Goal: Task Accomplishment & Management: Manage account settings

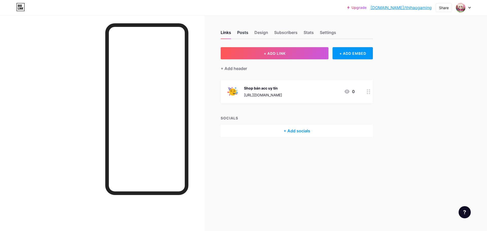
click at [245, 32] on div "Posts" at bounding box center [242, 33] width 11 height 9
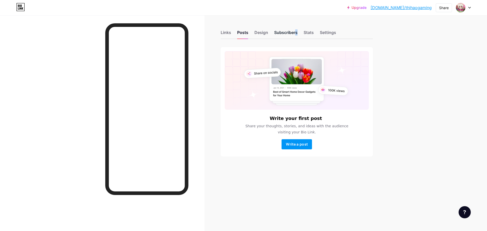
click at [283, 33] on div "Subscribers" at bounding box center [285, 33] width 23 height 9
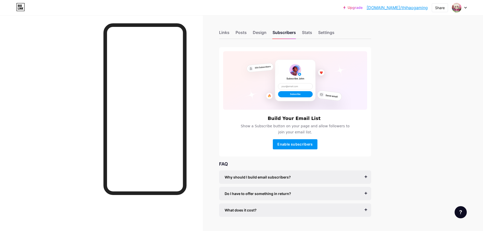
click at [218, 32] on div "Links Posts Design Subscribers Stats Settings Build Your Email List Show a Subs…" at bounding box center [196, 128] width 392 height 227
click at [223, 33] on div "Links" at bounding box center [224, 33] width 10 height 9
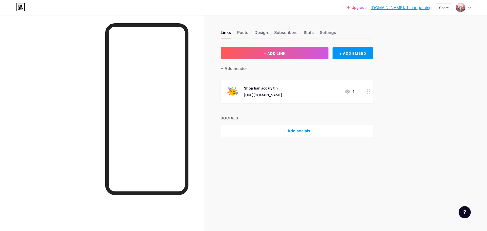
click at [318, 133] on div "+ Add socials" at bounding box center [296, 131] width 152 height 12
click at [215, 116] on div "Youtube" at bounding box center [210, 117] width 23 height 5
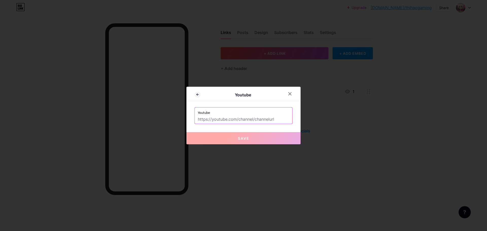
drag, startPoint x: 243, startPoint y: 123, endPoint x: 245, endPoint y: 119, distance: 4.9
click at [243, 123] on input "text" at bounding box center [243, 119] width 91 height 9
click at [246, 116] on input "text" at bounding box center [243, 119] width 91 height 9
paste input "[DOMAIN_NAME][URL]"
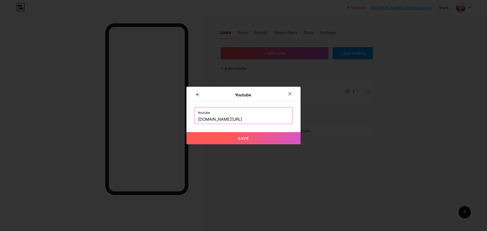
scroll to position [0, 16]
click at [265, 135] on button "Save" at bounding box center [243, 138] width 114 height 12
type input "[URL][DOMAIN_NAME]"
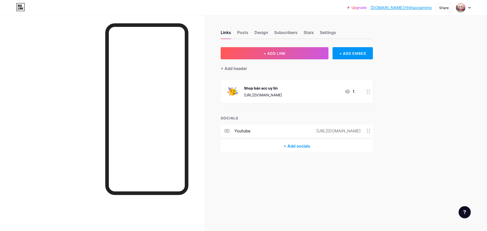
click at [303, 144] on div "+ Add socials" at bounding box center [296, 146] width 152 height 12
drag, startPoint x: 215, startPoint y: 83, endPoint x: 216, endPoint y: 86, distance: 2.7
click at [215, 83] on div "Facebook" at bounding box center [212, 81] width 26 height 5
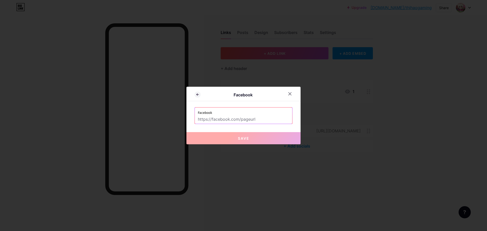
click at [234, 116] on input "text" at bounding box center [243, 119] width 91 height 9
paste input "[URL][DOMAIN_NAME]"
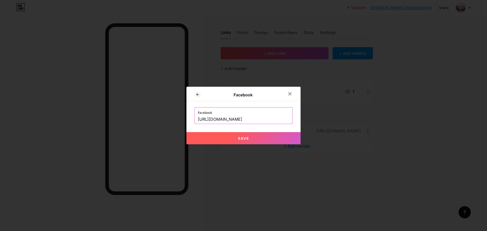
type input "[URL][DOMAIN_NAME]"
click at [216, 140] on button "Save" at bounding box center [243, 138] width 114 height 12
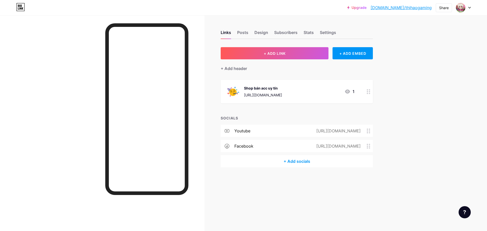
click at [316, 92] on div "Shop bán acc uy tín https://shophaoquang.com/ 1" at bounding box center [291, 91] width 128 height 13
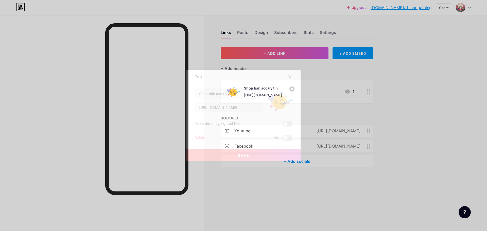
click at [292, 90] on circle at bounding box center [292, 89] width 6 height 6
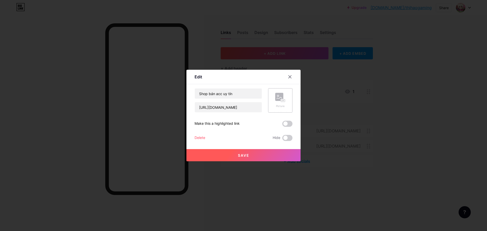
click at [287, 103] on div "Picture" at bounding box center [280, 100] width 24 height 24
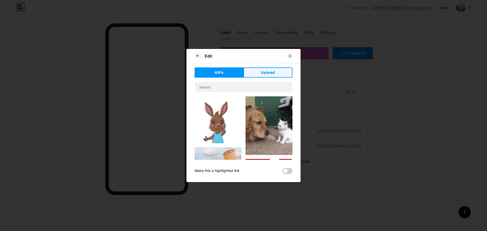
click at [255, 70] on button "Upload" at bounding box center [267, 72] width 49 height 10
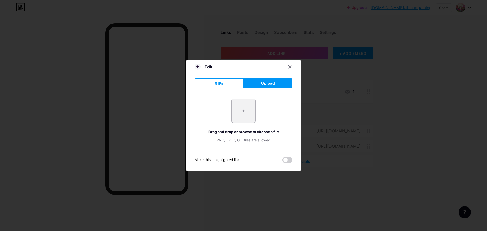
click at [246, 110] on input "file" at bounding box center [243, 111] width 24 height 24
type input "C:\fakepath\avatar-ff_092533922.jpg"
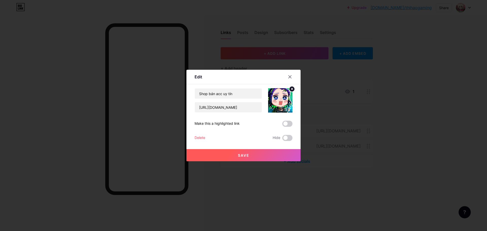
click at [259, 156] on button "Save" at bounding box center [243, 155] width 114 height 12
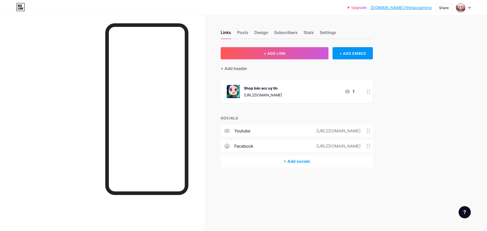
click at [320, 91] on div "Shop bán acc uy tín https://shophaoquang.com/ 1" at bounding box center [291, 91] width 128 height 13
click at [289, 124] on span at bounding box center [287, 124] width 10 height 6
click at [282, 125] on input "checkbox" at bounding box center [282, 125] width 0 height 0
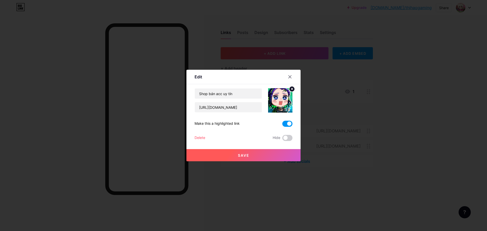
click at [257, 157] on button "Save" at bounding box center [243, 155] width 114 height 12
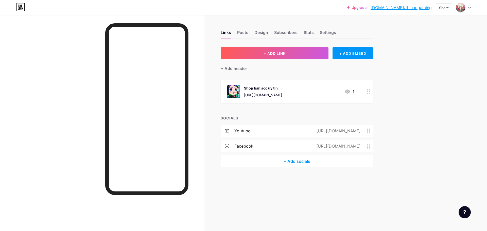
click at [315, 93] on div "Shop bán acc uy tín https://shophaoquang.com/ 1" at bounding box center [291, 91] width 128 height 13
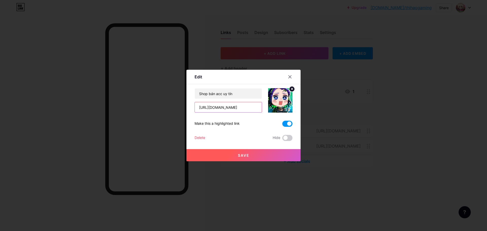
click at [226, 108] on input "[URL][DOMAIN_NAME]" at bounding box center [228, 107] width 67 height 10
click at [244, 96] on input "Shop bán acc uy tín" at bounding box center [228, 93] width 67 height 10
paste input "HOPHAOQUANG.COM | Shop Bán Acc Free Fire | Giá Rẻ - Uy Tín - Chất Lượng"
type input "[DOMAIN_NAME] | Shop Bán Acc Free Fire | Giá Rẻ - Uy Tín - Chất Lượng"
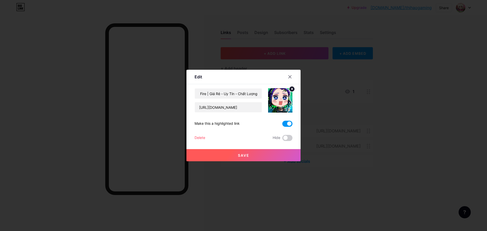
click at [290, 90] on circle at bounding box center [292, 89] width 6 height 6
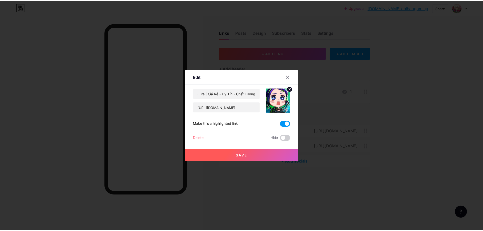
scroll to position [0, 0]
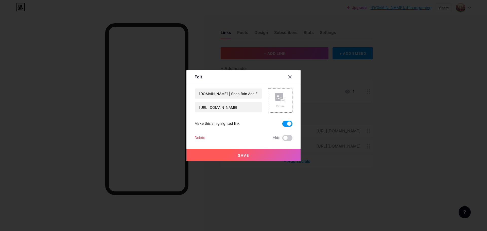
click at [256, 157] on button "Save" at bounding box center [243, 155] width 114 height 12
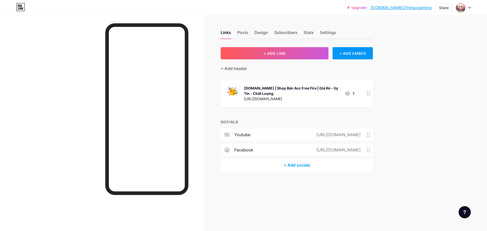
click at [306, 100] on div "[URL][DOMAIN_NAME]" at bounding box center [292, 98] width 96 height 5
click at [279, 99] on img at bounding box center [280, 100] width 24 height 24
click at [285, 137] on span at bounding box center [287, 138] width 10 height 6
click at [282, 139] on input "checkbox" at bounding box center [282, 139] width 0 height 0
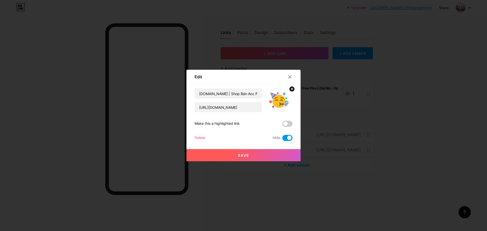
click at [285, 137] on span at bounding box center [287, 138] width 10 height 6
click at [282, 139] on input "checkbox" at bounding box center [282, 139] width 0 height 0
click at [292, 89] on icon at bounding box center [292, 89] width 2 height 2
click at [267, 150] on button "Save" at bounding box center [243, 155] width 114 height 12
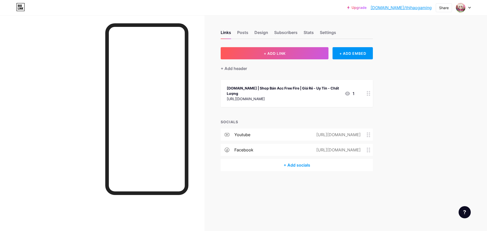
click at [221, 196] on div "Links Posts Design Subscribers Stats Settings + ADD LINK + ADD EMBED + Add head…" at bounding box center [197, 115] width 394 height 231
click at [162, 191] on div at bounding box center [146, 109] width 83 height 172
click at [223, 200] on div "Links Posts Design Subscribers Stats Settings + ADD LINK + ADD EMBED + Add head…" at bounding box center [197, 115] width 394 height 231
click at [250, 34] on div "Links Posts Design Subscribers Stats Settings" at bounding box center [296, 30] width 152 height 18
click at [255, 32] on div "Design" at bounding box center [261, 33] width 14 height 9
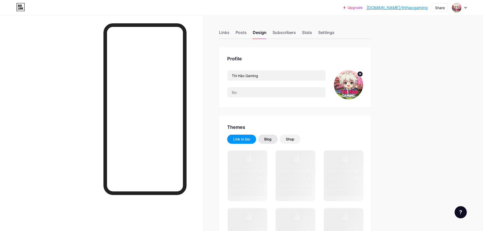
click at [273, 135] on div "Blog" at bounding box center [268, 139] width 20 height 9
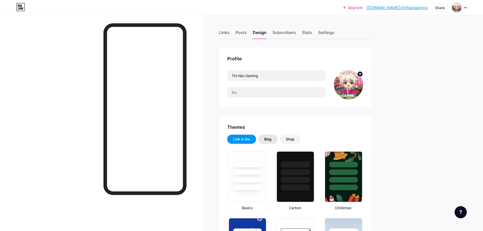
click at [266, 140] on div "Blog" at bounding box center [267, 139] width 7 height 5
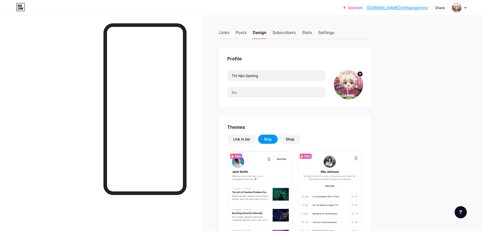
click at [278, 139] on div "Blog" at bounding box center [268, 139] width 20 height 9
click at [286, 136] on div "Shop" at bounding box center [290, 139] width 21 height 9
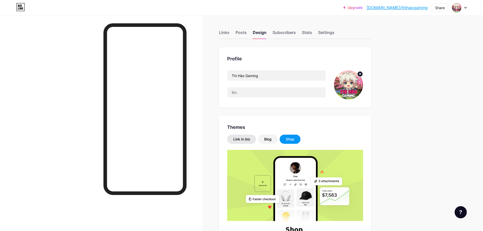
click at [248, 135] on div "Link in bio" at bounding box center [241, 139] width 29 height 9
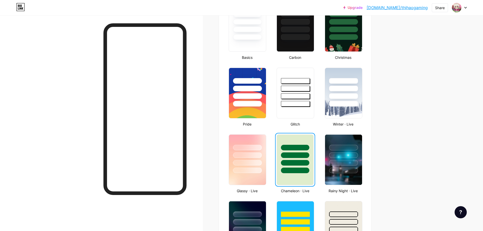
scroll to position [203, 0]
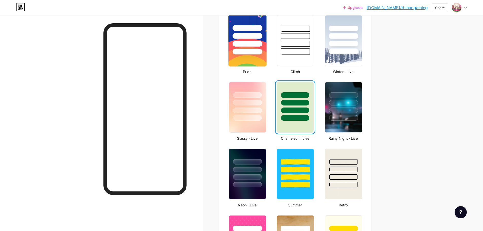
click at [256, 58] on img at bounding box center [247, 41] width 38 height 52
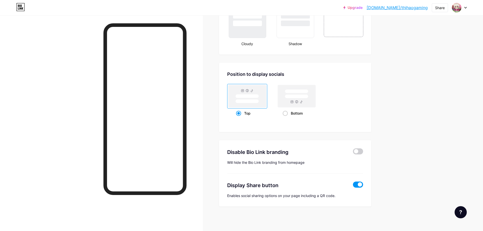
scroll to position [632, 0]
click at [359, 148] on span at bounding box center [358, 150] width 10 height 6
click at [353, 152] on input "checkbox" at bounding box center [353, 152] width 0 height 0
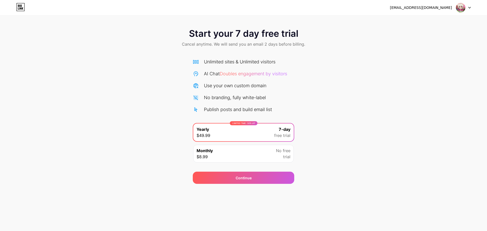
click at [486, 21] on div "Start your 7 day free trial Cancel anytime. We will send you an email 2 days be…" at bounding box center [243, 92] width 487 height 184
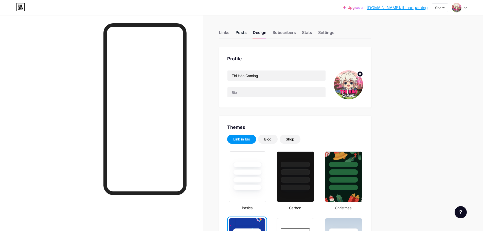
click at [245, 31] on div "Posts" at bounding box center [240, 33] width 11 height 9
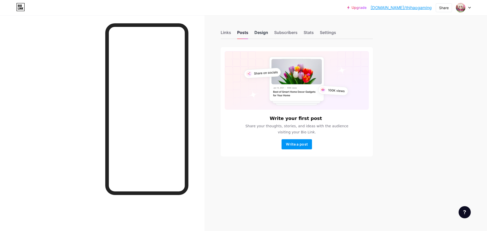
click at [267, 36] on div "Design" at bounding box center [261, 33] width 14 height 9
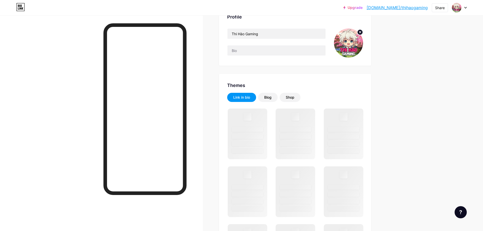
scroll to position [51, 0]
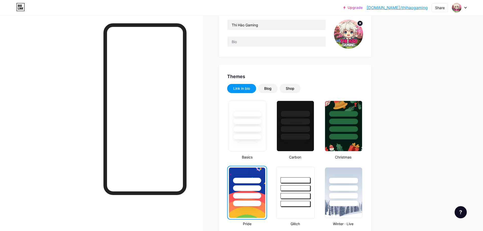
drag, startPoint x: 292, startPoint y: 200, endPoint x: 285, endPoint y: 199, distance: 7.1
click at [292, 199] on div at bounding box center [295, 187] width 38 height 40
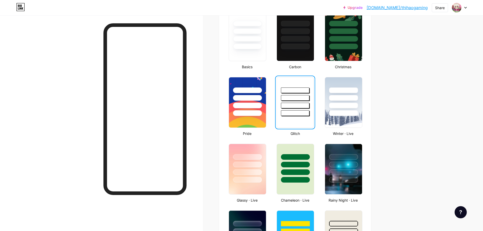
scroll to position [152, 0]
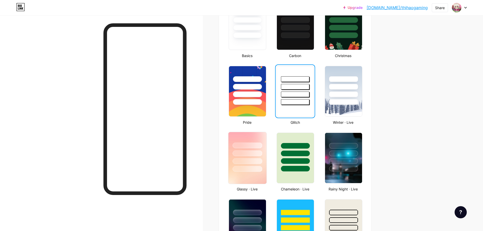
click at [246, 150] on div at bounding box center [247, 152] width 38 height 40
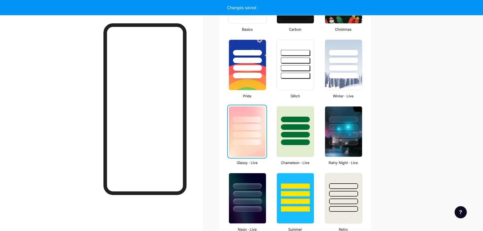
scroll to position [203, 0]
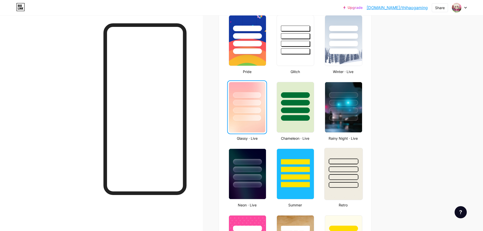
click at [349, 178] on div at bounding box center [343, 177] width 30 height 6
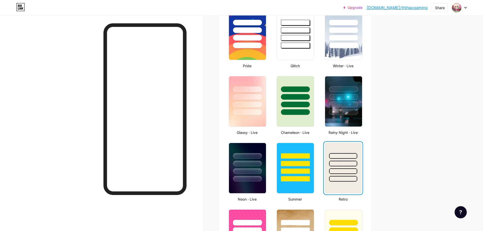
scroll to position [228, 0]
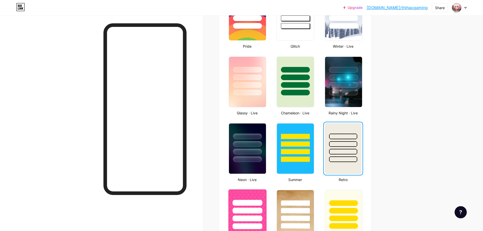
click at [248, 211] on div at bounding box center [247, 211] width 30 height 6
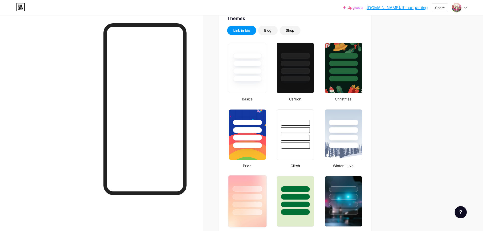
scroll to position [127, 0]
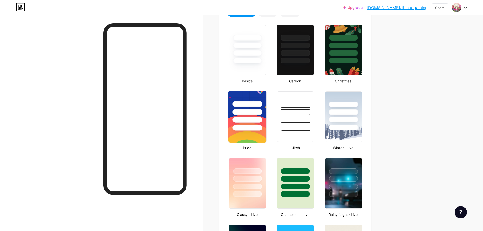
click at [248, 133] on img at bounding box center [247, 117] width 38 height 52
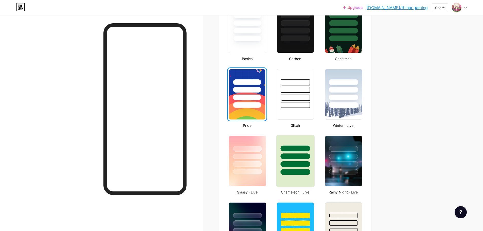
scroll to position [177, 0]
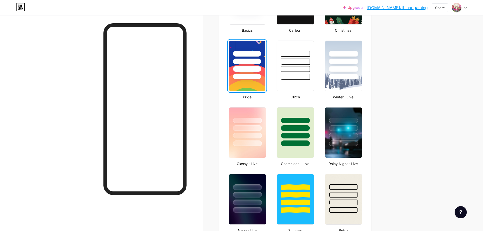
click at [187, 141] on div at bounding box center [144, 109] width 83 height 172
click at [191, 145] on div at bounding box center [101, 130] width 203 height 231
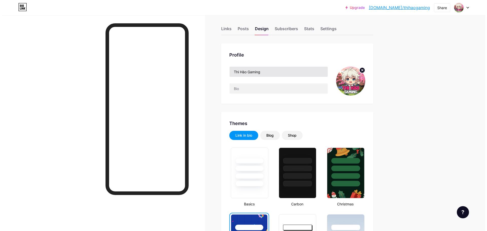
scroll to position [0, 0]
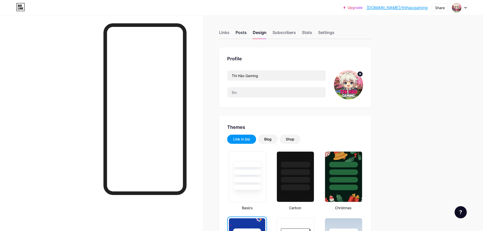
click at [240, 31] on div "Posts" at bounding box center [240, 33] width 11 height 9
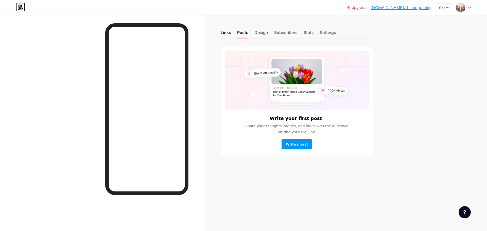
click at [226, 36] on div "Links" at bounding box center [225, 33] width 10 height 9
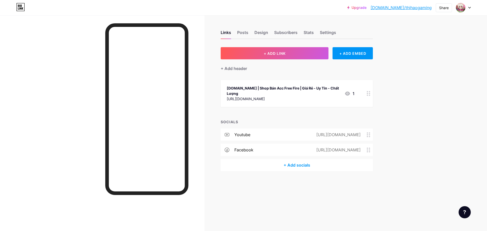
click at [428, 90] on div "Upgrade bio.link/thihao... bio.link/thihaogaming Share Switch accounts Thi Hào …" at bounding box center [243, 115] width 487 height 231
click at [364, 51] on div "+ ADD EMBED" at bounding box center [352, 53] width 40 height 12
click at [220, 54] on div "Play YouTube video without leaving your page." at bounding box center [228, 56] width 51 height 9
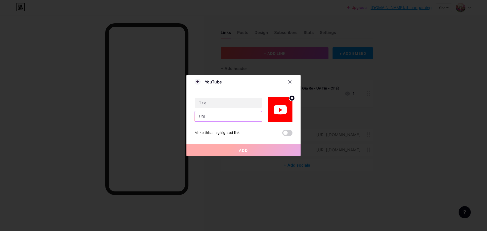
click at [229, 113] on input "text" at bounding box center [228, 116] width 67 height 10
paste input "[URL][DOMAIN_NAME]"
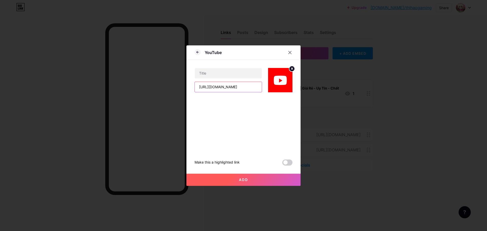
type input "[URL][DOMAIN_NAME]"
click at [234, 72] on input "text" at bounding box center [228, 73] width 67 height 10
paste input "Review Acc Free Fire 50K Có Skin Level 7"
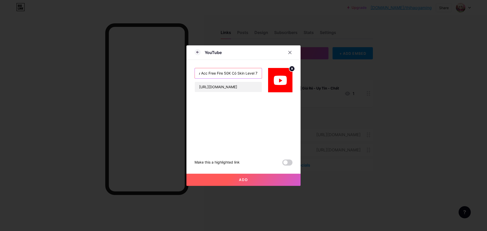
type input "Review Acc Free Fire 50K Có Skin Level 7"
click at [268, 181] on button "Add" at bounding box center [243, 180] width 114 height 12
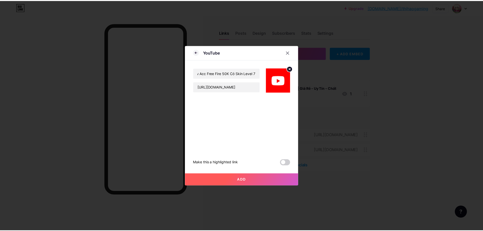
scroll to position [0, 0]
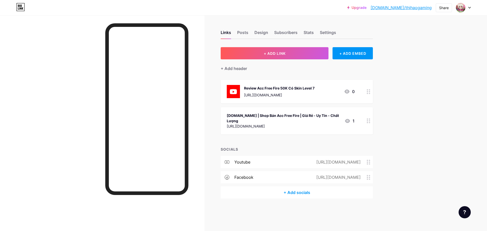
drag, startPoint x: 256, startPoint y: 91, endPoint x: 271, endPoint y: 121, distance: 33.1
click at [257, 117] on span "Review Acc Free Fire 50K Có Skin Level 7 https://www.youtube.com/watch?v=lVNnUL…" at bounding box center [296, 107] width 152 height 54
click at [395, 119] on div "Upgrade bio.link/thihao... bio.link/thihaogaming Share Switch accounts Thi Hào …" at bounding box center [243, 115] width 487 height 231
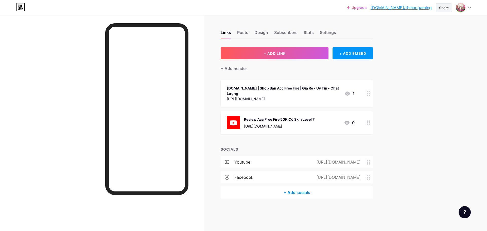
click at [441, 11] on div "Share" at bounding box center [443, 7] width 16 height 9
click at [432, 22] on div "Copy link" at bounding box center [414, 26] width 76 height 12
click at [445, 9] on div "Share" at bounding box center [444, 7] width 10 height 5
click at [463, 9] on img at bounding box center [460, 8] width 8 height 8
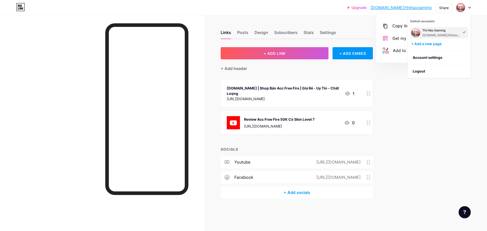
click at [463, 9] on img at bounding box center [460, 8] width 8 height 8
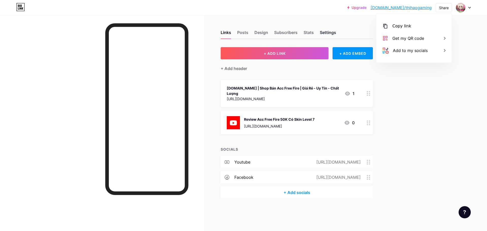
click at [330, 34] on div "Settings" at bounding box center [328, 33] width 16 height 9
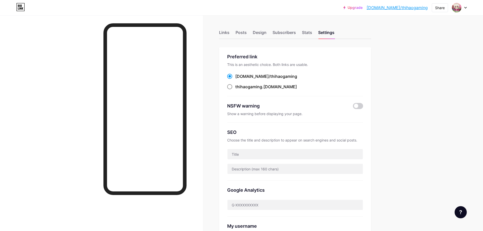
click at [267, 87] on div "thihaogaming .bio.link" at bounding box center [266, 87] width 62 height 6
click at [238, 90] on input "thihaogaming .bio.link" at bounding box center [236, 91] width 3 height 3
radio input "true"
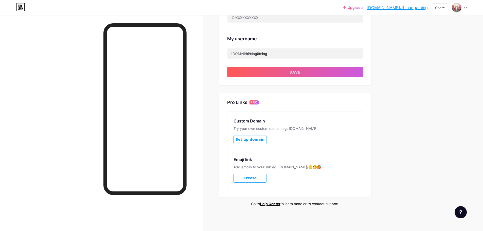
scroll to position [188, 0]
click at [312, 70] on button "Save" at bounding box center [295, 72] width 136 height 10
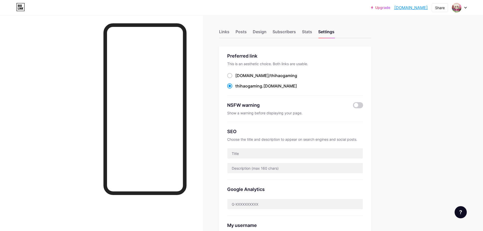
scroll to position [0, 0]
drag, startPoint x: 281, startPoint y: 86, endPoint x: 251, endPoint y: 94, distance: 30.6
click at [243, 91] on div "Preferred link This is an aesthetic choice. Both links are usable. bio.link/ th…" at bounding box center [295, 74] width 136 height 43
click at [427, 41] on div "Upgrade thihaogaming.bi... thihaogaming.bio.link Share Switch accounts Thi Hào …" at bounding box center [241, 200] width 483 height 401
click at [436, 9] on div "Share" at bounding box center [440, 7] width 10 height 5
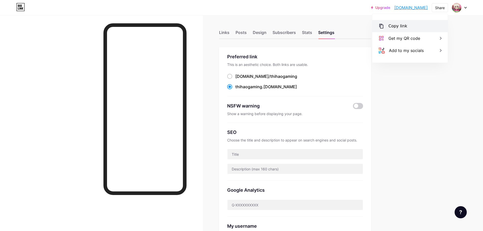
click at [407, 26] on div "Copy link" at bounding box center [410, 26] width 76 height 12
drag, startPoint x: 235, startPoint y: 30, endPoint x: 231, endPoint y: 29, distance: 3.9
click at [234, 30] on div "Links Posts Design Subscribers Stats Settings" at bounding box center [295, 30] width 152 height 18
click at [230, 29] on div "Links Posts Design Subscribers Stats Settings" at bounding box center [295, 30] width 152 height 18
click at [229, 31] on div "Links" at bounding box center [224, 33] width 10 height 9
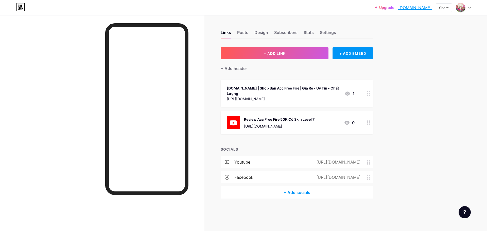
click at [317, 104] on div "SHOPHAOQUANG.COM | Shop Bán Acc Free Fire | Giá Rẻ - Uy Tín - Chất Lượng https:…" at bounding box center [296, 93] width 152 height 27
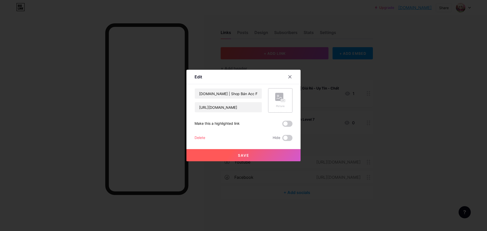
click at [286, 100] on div "Picture" at bounding box center [280, 100] width 24 height 24
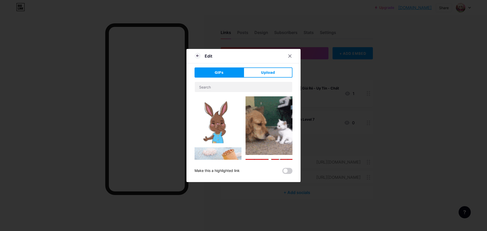
click at [261, 77] on button "Upload" at bounding box center [267, 72] width 49 height 10
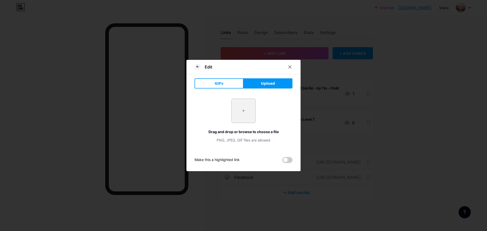
click at [237, 118] on input "file" at bounding box center [243, 111] width 24 height 24
type input "C:\fakepath\4e2f66a17a54c40f758dcc7ce13da8d9.png"
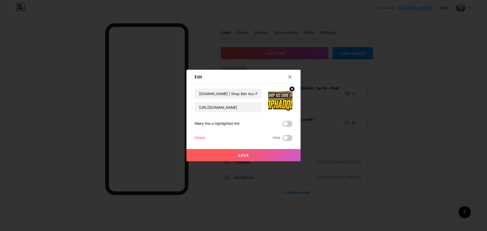
click at [273, 150] on button "Save" at bounding box center [243, 155] width 114 height 12
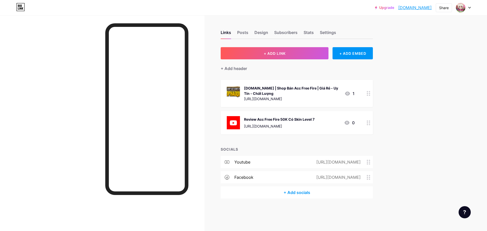
click at [243, 88] on div "SHOPHAOQUANG.COM | Shop Bán Acc Free Fire | Giá Rẻ - Uy Tín - Chất Lượng https:…" at bounding box center [284, 93] width 114 height 17
click at [293, 89] on circle at bounding box center [292, 89] width 6 height 6
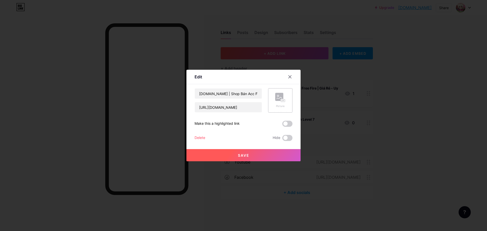
click at [285, 101] on div "Picture" at bounding box center [280, 100] width 24 height 24
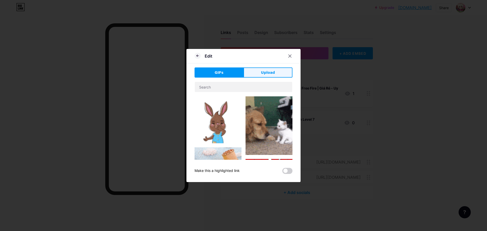
click at [274, 71] on span "Upload" at bounding box center [268, 72] width 14 height 5
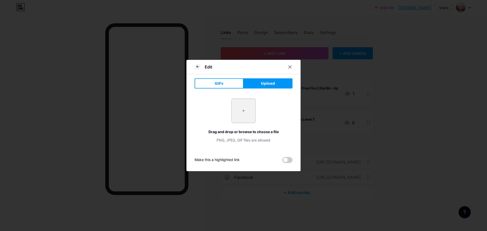
click at [250, 112] on input "file" at bounding box center [243, 111] width 24 height 24
type input "C:\fakepath\6318b63b5c79ac8c878b0ae92c302f5e_icon.png"
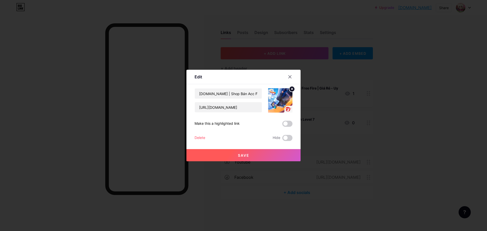
click at [262, 157] on button "Save" at bounding box center [243, 155] width 114 height 12
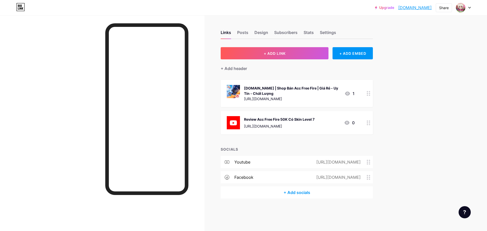
click at [306, 28] on div "Links Posts Design Subscribers Stats Settings" at bounding box center [296, 30] width 152 height 18
click at [308, 30] on div "Stats" at bounding box center [308, 33] width 10 height 9
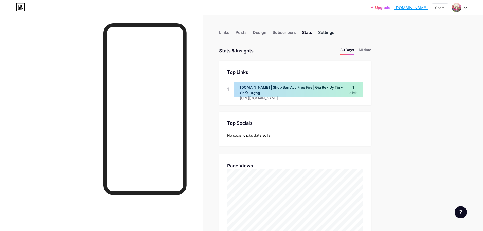
scroll to position [231, 483]
click at [325, 34] on div "Settings" at bounding box center [326, 33] width 16 height 9
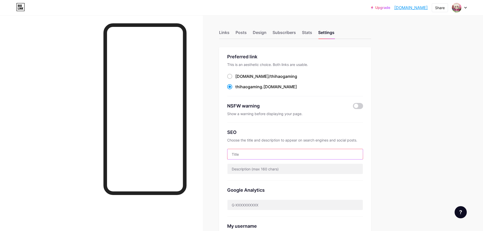
click at [242, 150] on input "text" at bounding box center [294, 154] width 135 height 10
click at [247, 154] on input "text" at bounding box center [294, 154] width 135 height 10
type input "Thi Hào Gaming"
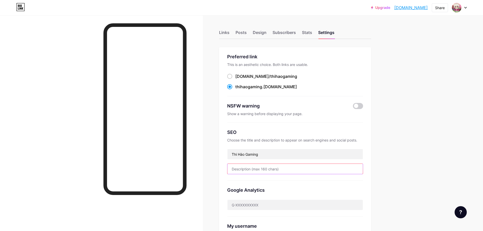
click at [254, 167] on input "text" at bounding box center [294, 169] width 135 height 10
type input "Thông tin của tuiii"
click at [201, 148] on div at bounding box center [101, 130] width 203 height 231
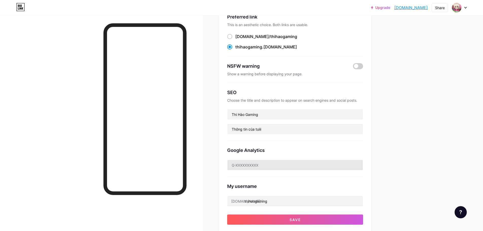
scroll to position [51, 0]
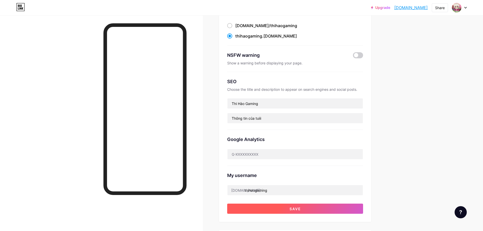
click at [291, 210] on span "Save" at bounding box center [294, 209] width 11 height 4
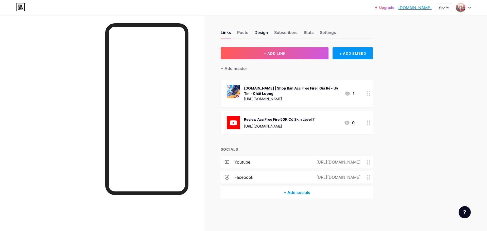
click at [255, 32] on div "Design" at bounding box center [261, 33] width 14 height 9
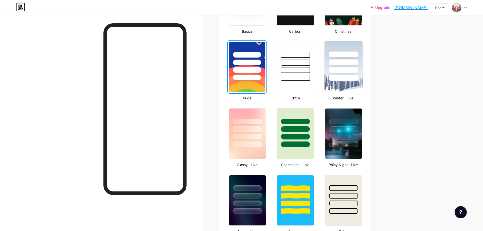
scroll to position [76, 0]
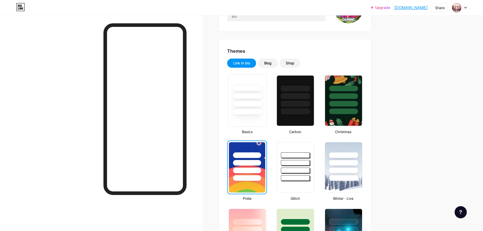
click at [262, 105] on div at bounding box center [247, 104] width 30 height 6
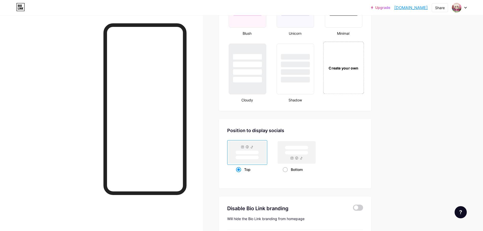
scroll to position [563, 0]
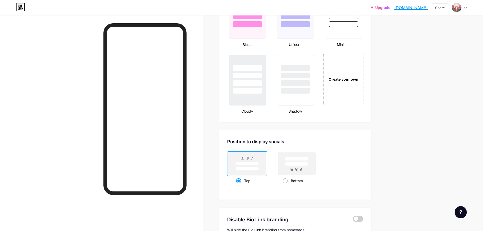
click at [349, 92] on div "Create your own" at bounding box center [343, 79] width 41 height 52
click at [347, 96] on div "Create your own" at bounding box center [343, 79] width 39 height 51
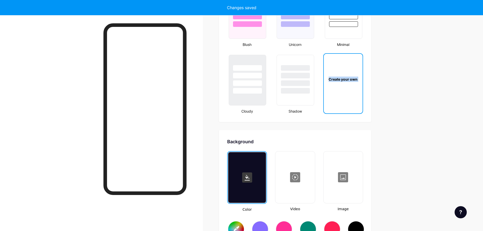
click at [347, 96] on div "Create your own" at bounding box center [343, 79] width 39 height 51
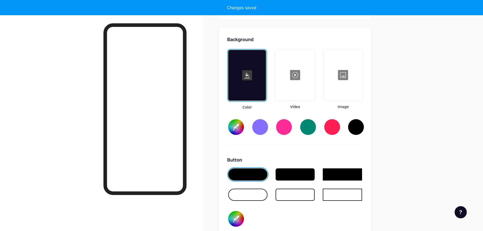
scroll to position [673, 0]
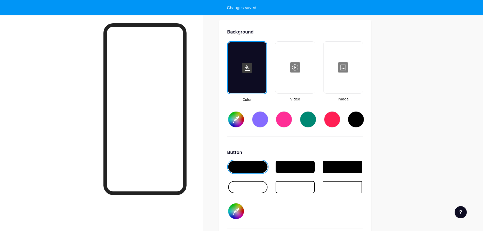
type input "#ffffff"
type input "#000000"
type input "#ffffff"
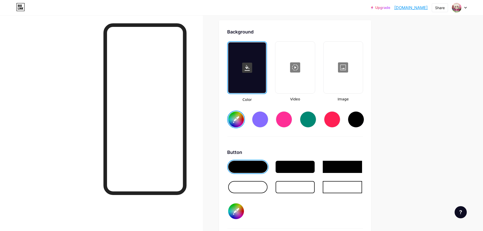
click at [353, 73] on div at bounding box center [343, 67] width 38 height 51
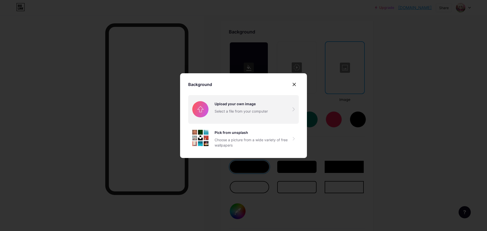
click at [230, 112] on input "file" at bounding box center [243, 109] width 111 height 28
click at [247, 118] on input "file" at bounding box center [243, 109] width 111 height 28
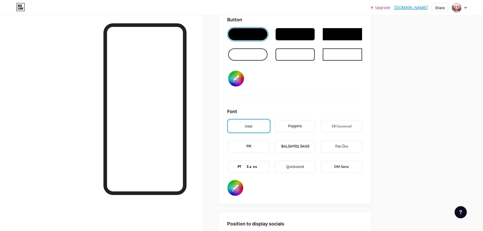
scroll to position [698, 0]
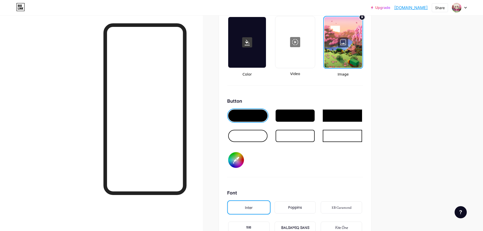
click at [300, 118] on div at bounding box center [294, 115] width 39 height 12
click at [256, 118] on div at bounding box center [247, 115] width 39 height 12
click at [263, 137] on div at bounding box center [247, 136] width 39 height 12
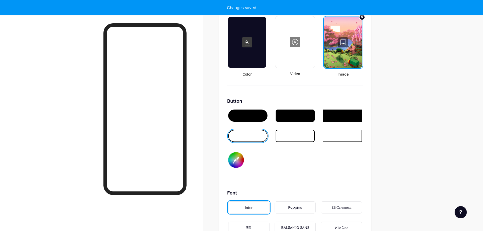
click at [261, 112] on div at bounding box center [247, 115] width 39 height 12
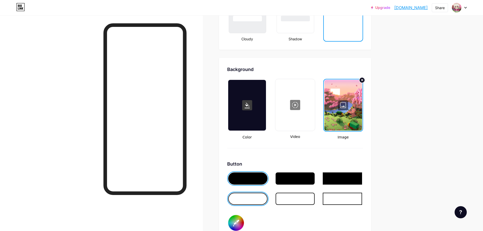
scroll to position [597, 0]
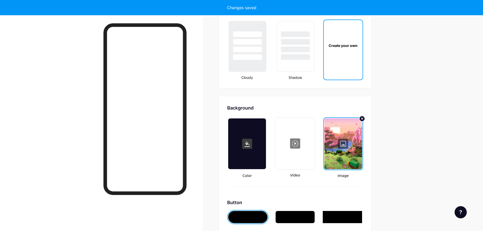
click at [347, 145] on div at bounding box center [343, 143] width 38 height 51
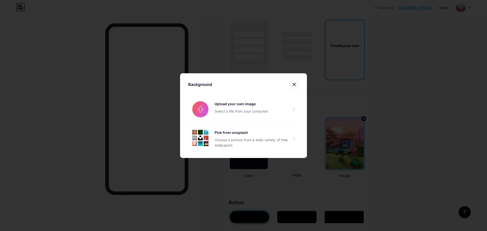
click at [296, 83] on div at bounding box center [293, 84] width 9 height 9
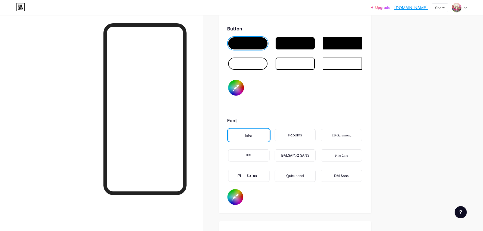
scroll to position [774, 0]
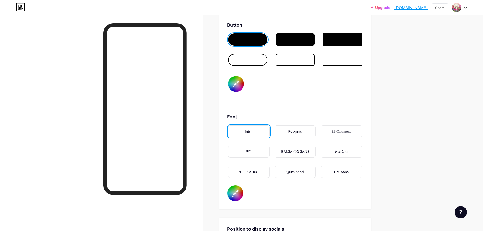
click at [238, 90] on input "#000000" at bounding box center [236, 84] width 16 height 16
click at [302, 105] on div "Background Color Video Image Button #000000 Font Inter Poppins EB Garamond TEKO…" at bounding box center [295, 64] width 136 height 274
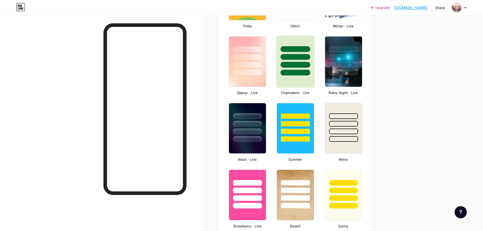
scroll to position [171, 0]
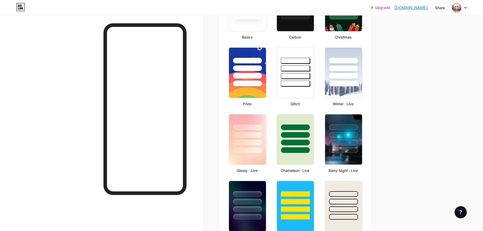
click at [261, 64] on div at bounding box center [247, 67] width 38 height 40
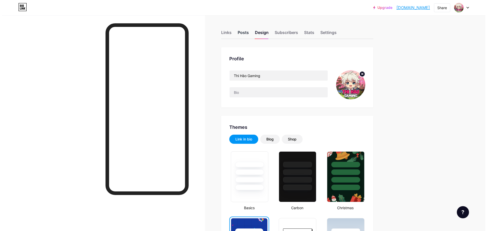
scroll to position [0, 0]
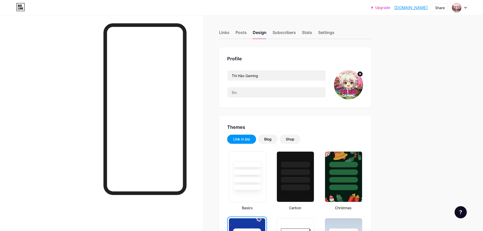
click at [228, 29] on div "Links Posts Design Subscribers Stats Settings" at bounding box center [295, 30] width 152 height 18
click at [227, 30] on div "Links" at bounding box center [224, 33] width 10 height 9
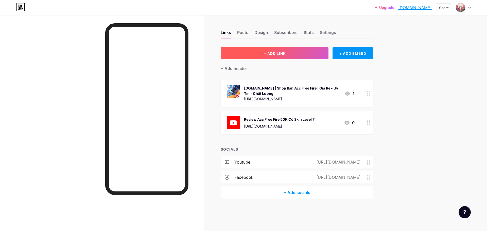
click at [314, 51] on button "+ ADD LINK" at bounding box center [274, 53] width 108 height 12
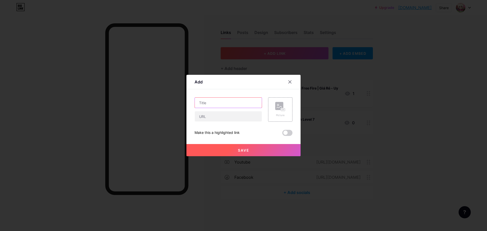
click at [236, 103] on input "text" at bounding box center [228, 103] width 67 height 10
click at [232, 117] on input "text" at bounding box center [228, 116] width 67 height 10
click at [229, 102] on input "text" at bounding box center [228, 103] width 67 height 10
paste input "[DOMAIN_NAME] | Shop Bán Acc Free Fire | Giá Rẻ - Uy Tín - Chất Lượng"
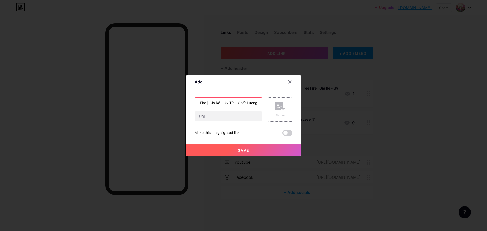
click at [211, 103] on input "[DOMAIN_NAME] | Shop Bán Acc Free Fire | Giá Rẻ - Uy Tín - Chất Lượng" at bounding box center [228, 103] width 67 height 10
drag, startPoint x: 205, startPoint y: 103, endPoint x: 211, endPoint y: 102, distance: 6.1
click at [211, 102] on input "[DOMAIN_NAME] | Shop Bán Acc Free Fire | Giá Rẻ - Uy Tín - Chất Lượng" at bounding box center [228, 103] width 67 height 10
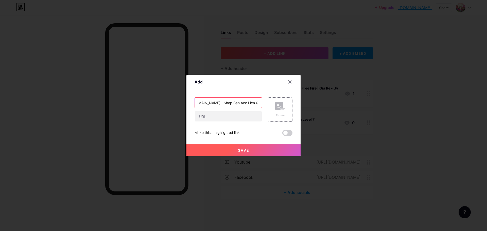
click at [214, 103] on input "[DOMAIN_NAME] | Shop Bán Acc Liên Quân | Giá Rẻ - Uy Tín - Chất Lượng" at bounding box center [228, 103] width 67 height 10
type input "[DOMAIN_NAME] | Shop Bán Acc Liên Quân | Giá Rẻ - Uy Tín - Chất Lượng"
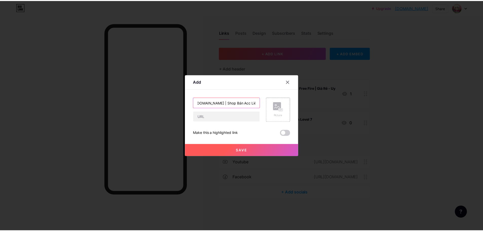
scroll to position [0, 0]
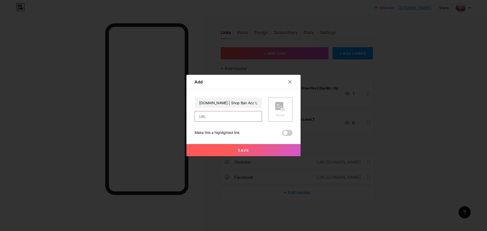
drag, startPoint x: 235, startPoint y: 121, endPoint x: 234, endPoint y: 118, distance: 3.2
click at [235, 119] on input "text" at bounding box center [228, 116] width 67 height 10
paste input "[URL][DOMAIN_NAME]"
type input "[URL][DOMAIN_NAME]"
click at [279, 113] on div "Picture" at bounding box center [280, 115] width 10 height 4
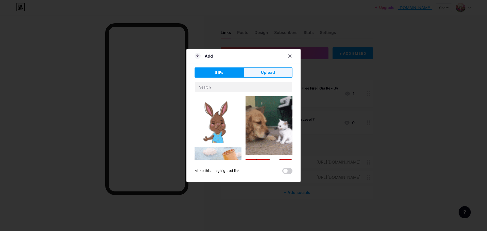
click at [263, 76] on button "Upload" at bounding box center [267, 72] width 49 height 10
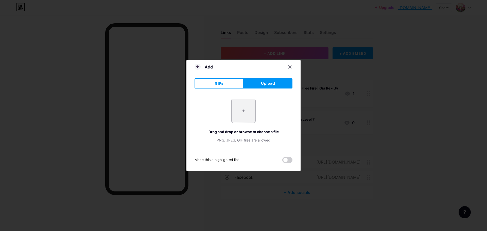
click at [244, 111] on input "file" at bounding box center [243, 111] width 24 height 24
type input "C:\fakepath\unnamed.png"
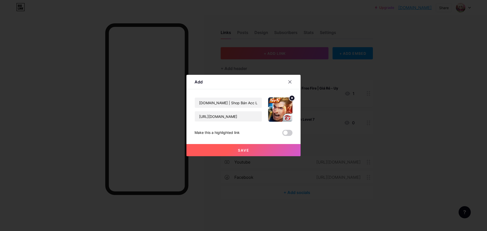
click at [254, 152] on button "Save" at bounding box center [243, 150] width 114 height 12
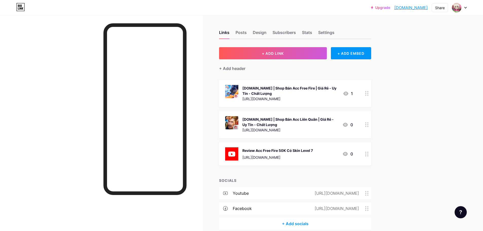
click at [417, 117] on div "Upgrade [DOMAIN_NAME]... [DOMAIN_NAME] Share Switch accounts Thi Hào Gaming [DO…" at bounding box center [241, 127] width 483 height 255
click at [285, 159] on div "[URL][DOMAIN_NAME]" at bounding box center [277, 157] width 70 height 5
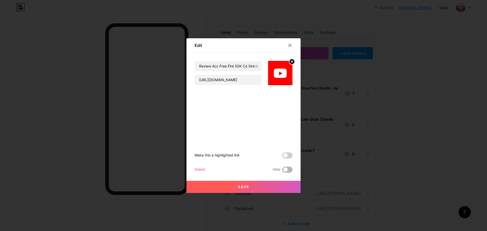
click at [284, 171] on span at bounding box center [287, 170] width 10 height 6
click at [282, 171] on input "checkbox" at bounding box center [282, 171] width 0 height 0
click at [273, 188] on button "Save" at bounding box center [243, 187] width 114 height 12
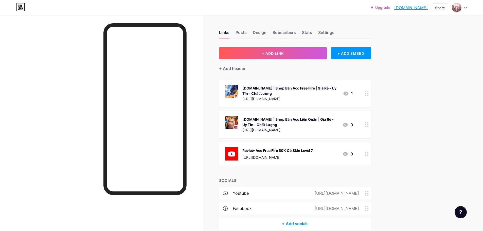
drag, startPoint x: 108, startPoint y: 148, endPoint x: 213, endPoint y: 141, distance: 105.6
click at [203, 142] on div at bounding box center [101, 130] width 203 height 231
click at [396, 63] on div "Upgrade [DOMAIN_NAME]... [DOMAIN_NAME] Share Switch accounts Thi Hào Gaming [DO…" at bounding box center [241, 127] width 483 height 255
click at [264, 57] on button "+ ADD LINK" at bounding box center [273, 53] width 108 height 12
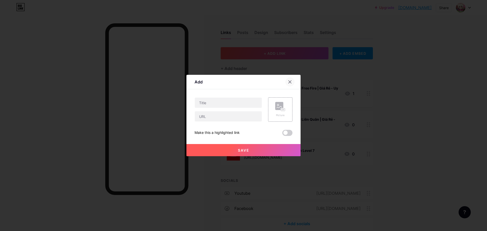
click at [293, 81] on div at bounding box center [289, 81] width 9 height 9
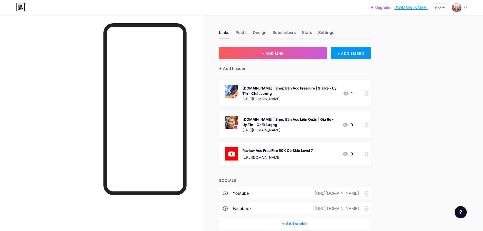
click at [248, 69] on div "+ Add header" at bounding box center [295, 65] width 152 height 12
click at [245, 68] on div "+ Add header" at bounding box center [232, 68] width 26 height 6
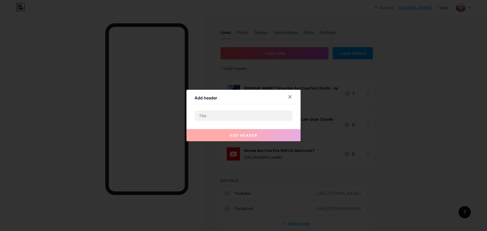
drag, startPoint x: 230, startPoint y: 106, endPoint x: 229, endPoint y: 109, distance: 3.1
click at [229, 106] on div "Add header add header" at bounding box center [243, 115] width 114 height 51
click at [229, 109] on div "Add header add header" at bounding box center [243, 115] width 114 height 51
click at [228, 111] on input "text" at bounding box center [243, 116] width 97 height 10
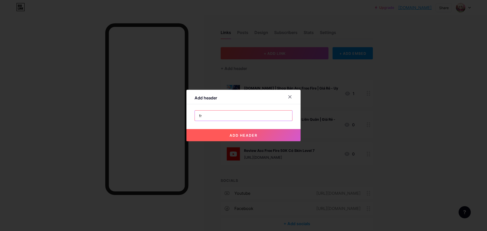
type input "f"
type input "DANH MỤC FREE FIRE"
click at [232, 133] on span "add header" at bounding box center [243, 135] width 28 height 4
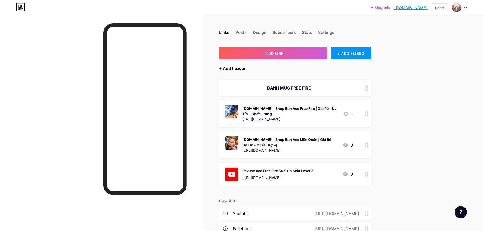
click at [227, 70] on div "+ Add header" at bounding box center [232, 68] width 26 height 6
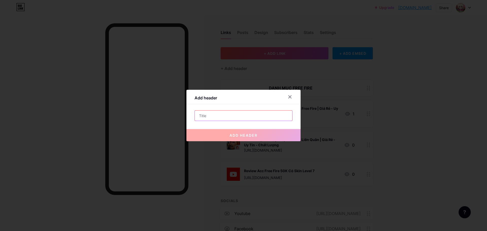
click at [232, 118] on input "text" at bounding box center [243, 116] width 97 height 10
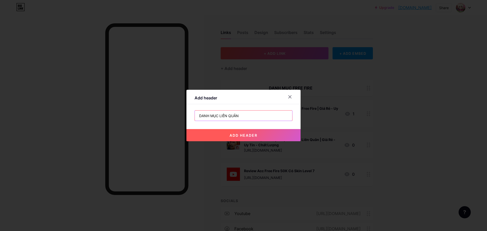
type input "DANH MỤC LIÊN QUÂN"
click at [246, 132] on button "add header" at bounding box center [243, 135] width 114 height 12
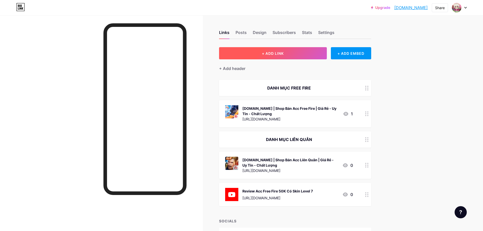
click at [313, 56] on button "+ ADD LINK" at bounding box center [273, 53] width 108 height 12
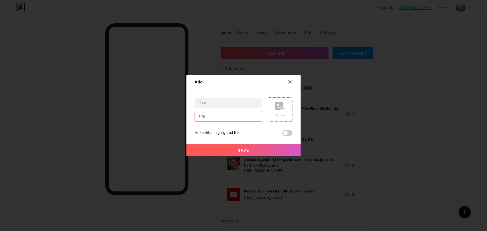
drag, startPoint x: 232, startPoint y: 119, endPoint x: 233, endPoint y: 116, distance: 3.1
click at [232, 118] on input "text" at bounding box center [228, 116] width 67 height 10
paste input "[URL][DOMAIN_NAME]"
type input "[URL][DOMAIN_NAME]"
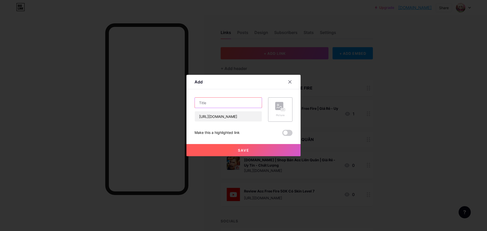
click at [229, 104] on input "text" at bounding box center [228, 103] width 67 height 10
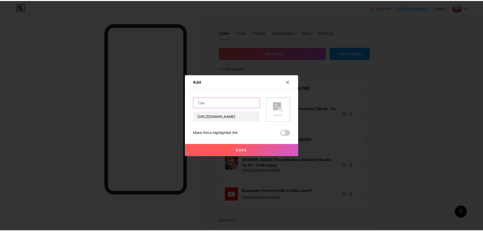
scroll to position [0, 0]
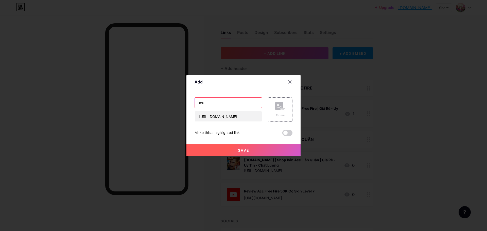
type input "m"
type input "MUA KIM CƯƠNG FF"
click at [284, 113] on div "Picture" at bounding box center [280, 109] width 10 height 15
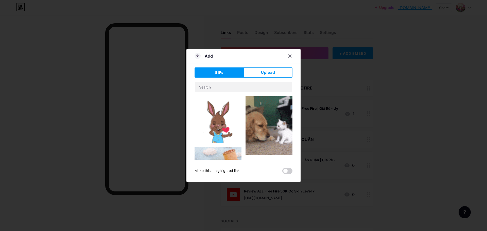
click at [263, 78] on div "GIFs Upload Content YouTube Play YouTube video without leaving your page. ADD V…" at bounding box center [243, 120] width 98 height 106
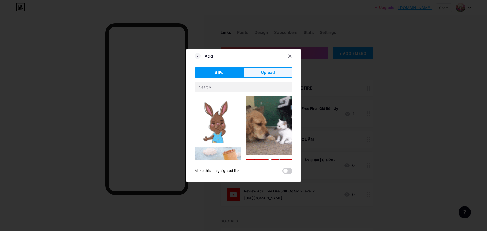
click at [264, 70] on span "Upload" at bounding box center [268, 72] width 14 height 5
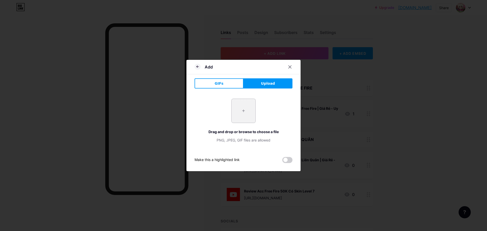
click at [255, 117] on div "+" at bounding box center [243, 111] width 24 height 24
click at [245, 111] on input "file" at bounding box center [243, 111] width 24 height 24
type input "C:\fakepath\unnamed (1).png"
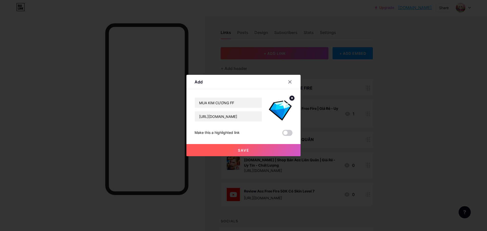
click at [255, 153] on button "Save" at bounding box center [243, 150] width 114 height 12
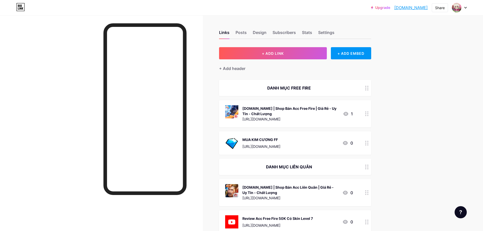
click at [325, 144] on div "MUA KIM CƯƠNG FF [URL][DOMAIN_NAME] 0" at bounding box center [289, 142] width 128 height 13
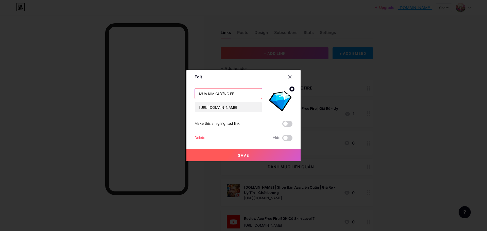
drag, startPoint x: 234, startPoint y: 93, endPoint x: 65, endPoint y: 98, distance: 169.1
click at [108, 97] on div "Edit Content YouTube Play YouTube video without leaving your page. ADD Vimeo Pl…" at bounding box center [243, 115] width 487 height 231
type input "[PERSON_NAME] FF"
click at [239, 151] on button "Save" at bounding box center [243, 155] width 114 height 12
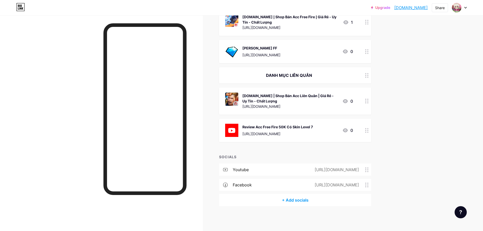
scroll to position [92, 0]
click at [358, 183] on div "[URL][DOMAIN_NAME]" at bounding box center [335, 184] width 59 height 6
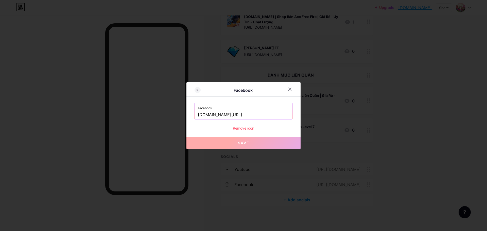
click at [253, 128] on div "Remove icon" at bounding box center [243, 127] width 98 height 5
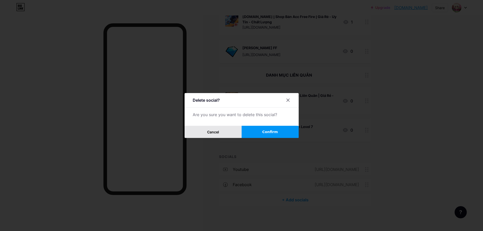
click at [219, 133] on span "Cancel" at bounding box center [213, 132] width 12 height 4
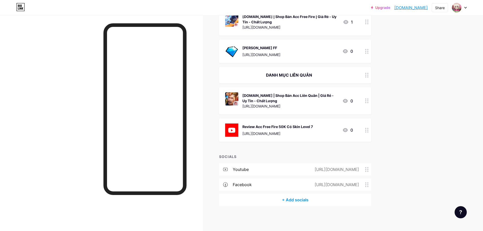
click at [264, 184] on div "facebook [URL][DOMAIN_NAME]" at bounding box center [295, 184] width 152 height 12
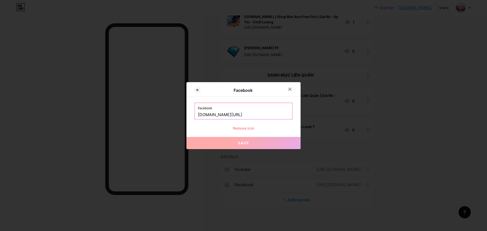
click at [252, 111] on input "[DOMAIN_NAME][URL]" at bounding box center [243, 115] width 91 height 9
click at [246, 129] on div "Remove icon" at bounding box center [243, 127] width 98 height 5
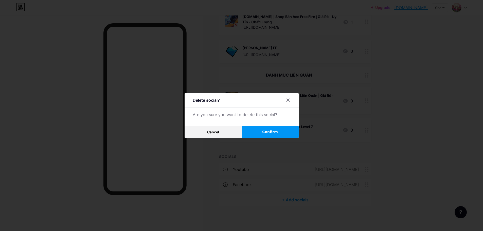
click at [276, 134] on span "Confirm" at bounding box center [270, 131] width 16 height 5
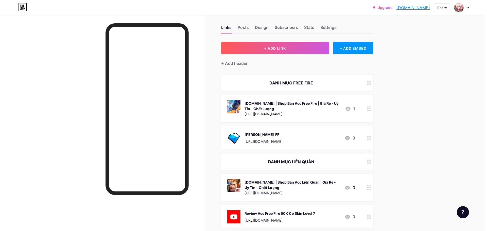
scroll to position [0, 0]
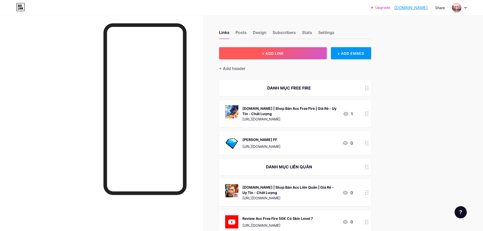
click at [288, 58] on button "+ ADD LINK" at bounding box center [273, 53] width 108 height 12
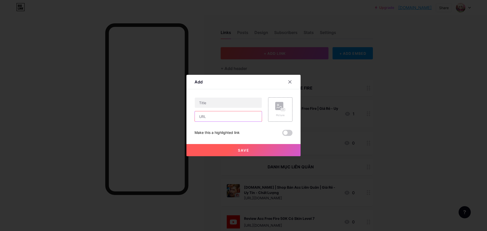
click at [215, 117] on input "text" at bounding box center [228, 116] width 67 height 10
paste input "[DOMAIN_NAME][URL]"
type input "[DOMAIN_NAME][URL]"
click at [235, 106] on input "text" at bounding box center [228, 103] width 67 height 10
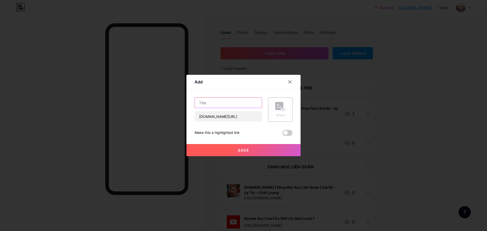
scroll to position [0, 0]
type input "f"
type input "Fanpage Hỗ Trợ [DOMAIN_NAME]"
click at [278, 108] on rect at bounding box center [279, 106] width 8 height 8
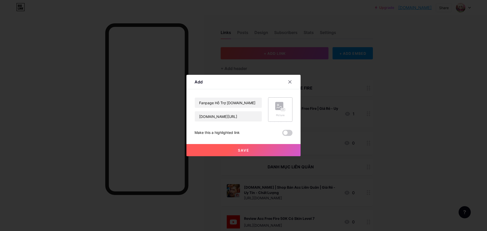
scroll to position [0, 0]
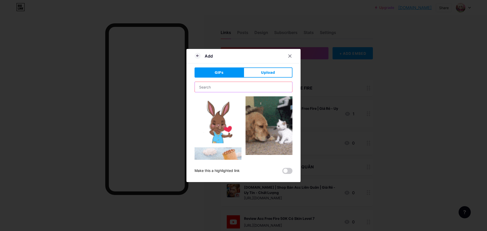
click at [233, 91] on input "text" at bounding box center [243, 87] width 97 height 10
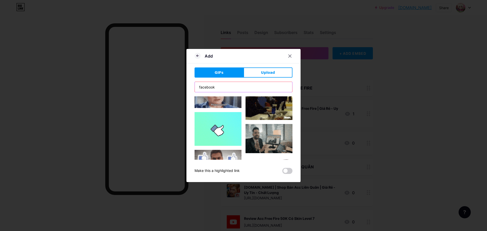
scroll to position [813, 0]
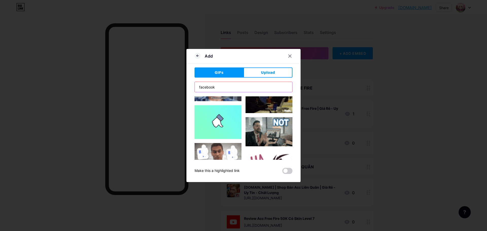
type input "facebook"
drag, startPoint x: 264, startPoint y: 85, endPoint x: 265, endPoint y: 78, distance: 7.0
click at [264, 84] on input "facebook" at bounding box center [243, 87] width 97 height 10
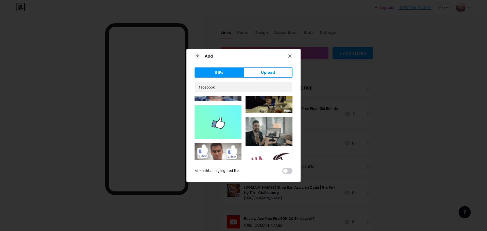
click at [265, 78] on div "GIFs Upload Content YouTube Play YouTube video without leaving your page. ADD V…" at bounding box center [243, 120] width 98 height 106
click at [265, 71] on span "Upload" at bounding box center [268, 72] width 14 height 5
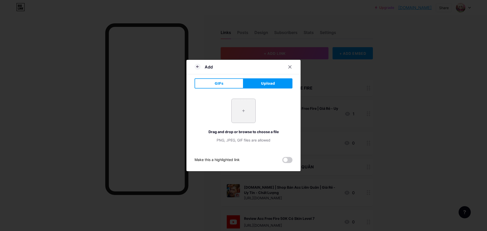
click at [241, 119] on input "file" at bounding box center [243, 111] width 24 height 24
type input "C:\fakepath\683d7630cc0bd.png"
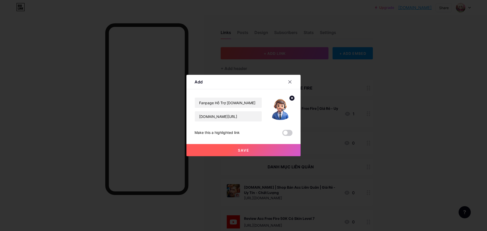
click at [258, 149] on button "Save" at bounding box center [243, 150] width 114 height 12
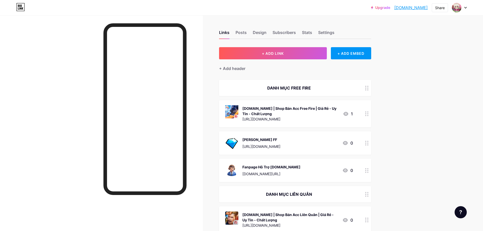
click at [300, 167] on div "Fanpage Hỗ Trợ [DOMAIN_NAME]" at bounding box center [271, 166] width 58 height 5
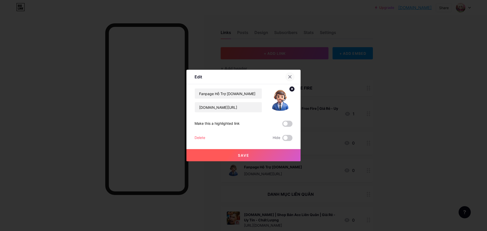
click at [293, 76] on div at bounding box center [289, 76] width 9 height 9
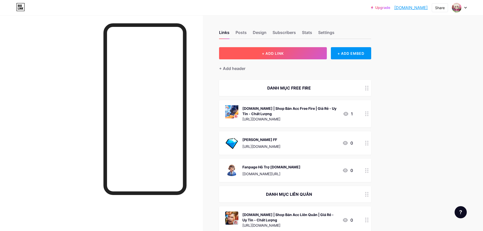
click at [285, 57] on button "+ ADD LINK" at bounding box center [273, 53] width 108 height 12
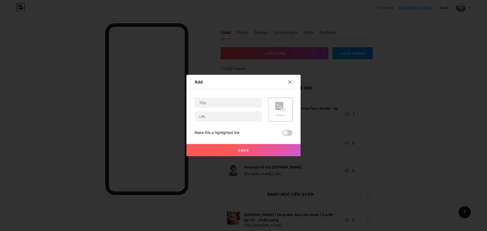
click at [277, 110] on rect at bounding box center [279, 106] width 8 height 8
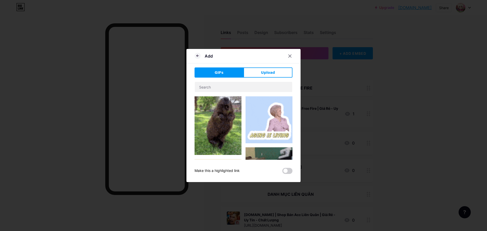
click at [269, 68] on button "Upload" at bounding box center [267, 72] width 49 height 10
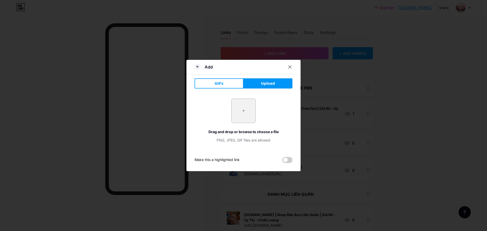
click at [242, 131] on div "Drag and drop or browse to choose a file" at bounding box center [243, 131] width 98 height 5
click at [242, 121] on input "file" at bounding box center [243, 111] width 24 height 24
type input "C:\fakepath\683d7630cc0bd.png"
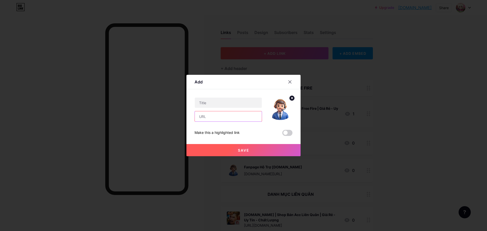
click at [248, 120] on input "text" at bounding box center [228, 116] width 67 height 10
paste input "[URL][DOMAIN_NAME]"
type input "[URL][DOMAIN_NAME]"
click at [235, 107] on input "text" at bounding box center [228, 103] width 67 height 10
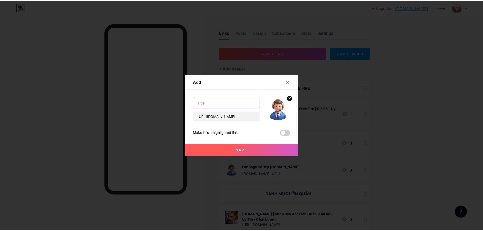
scroll to position [0, 0]
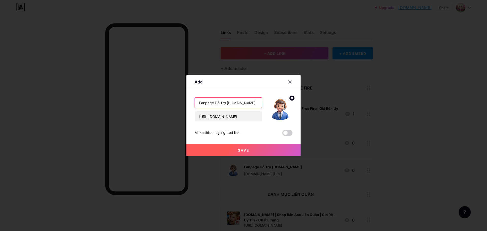
type input "Fanpage Hỗ Trợ [DOMAIN_NAME]"
click at [243, 156] on div at bounding box center [243, 115] width 487 height 231
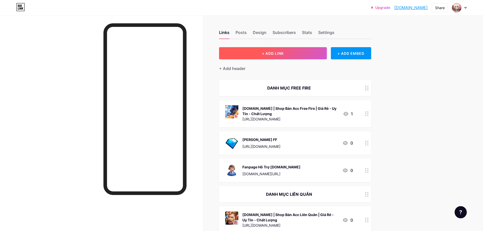
click at [291, 55] on button "+ ADD LINK" at bounding box center [273, 53] width 108 height 12
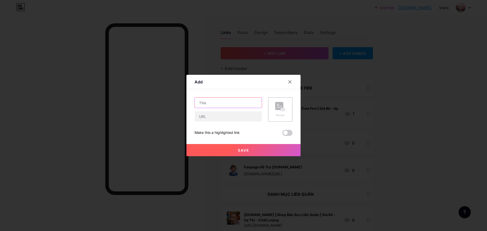
click at [224, 101] on input "text" at bounding box center [228, 103] width 67 height 10
click at [271, 112] on div "Picture" at bounding box center [280, 109] width 24 height 24
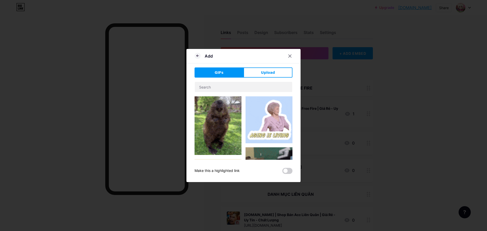
click at [256, 82] on div at bounding box center [243, 87] width 98 height 11
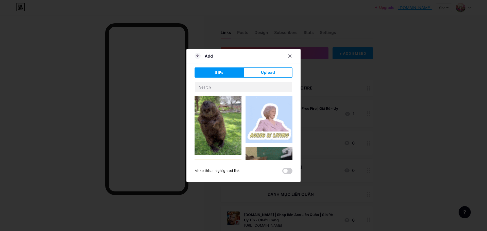
click at [256, 78] on div "GIFs Upload Content YouTube Play YouTube video without leaving your page. ADD V…" at bounding box center [243, 120] width 98 height 106
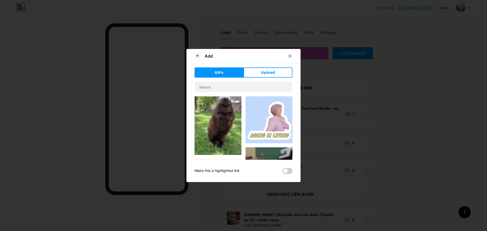
click at [257, 74] on button "Upload" at bounding box center [267, 72] width 49 height 10
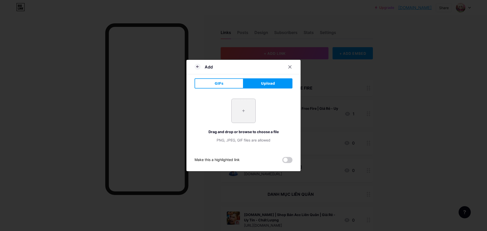
click at [248, 117] on input "file" at bounding box center [243, 111] width 24 height 24
type input "C:\fakepath\683d7630cc0bd.png"
click at [216, 78] on div "Add GIFs Upload Content YouTube Play YouTube video without leaving your page. A…" at bounding box center [243, 115] width 114 height 111
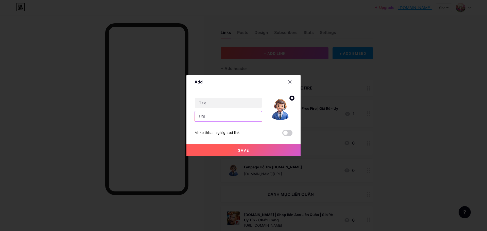
click at [221, 116] on input "text" at bounding box center [228, 116] width 67 height 10
paste input "[URL][DOMAIN_NAME]"
type input "[URL][DOMAIN_NAME]"
drag, startPoint x: 229, startPoint y: 104, endPoint x: 231, endPoint y: 106, distance: 2.6
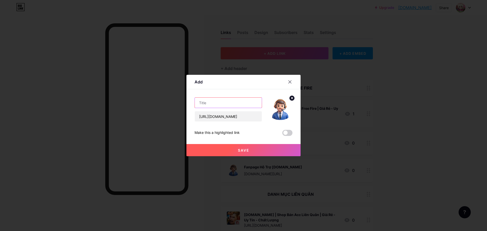
click at [230, 104] on input "text" at bounding box center [228, 103] width 67 height 10
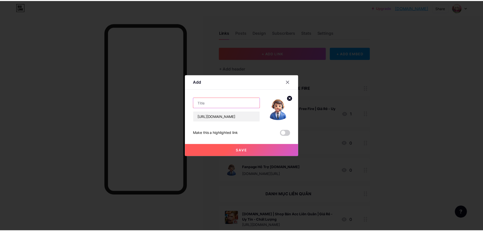
scroll to position [0, 0]
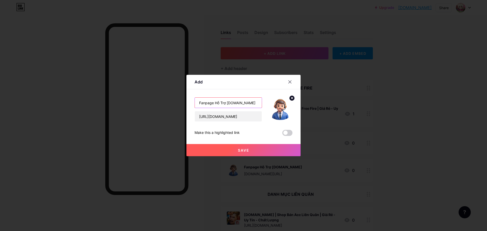
type input "Fanpage Hỗ Trợ [DOMAIN_NAME]"
click at [259, 153] on button "Save" at bounding box center [243, 150] width 114 height 12
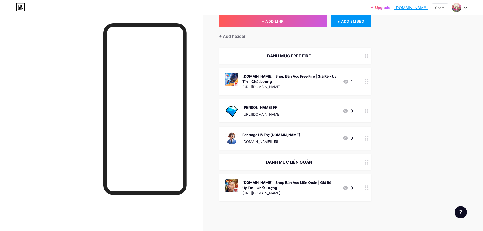
scroll to position [35, 0]
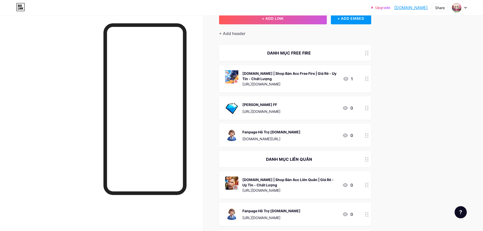
drag, startPoint x: 62, startPoint y: 155, endPoint x: 36, endPoint y: 154, distance: 26.4
click at [60, 156] on div at bounding box center [101, 130] width 203 height 231
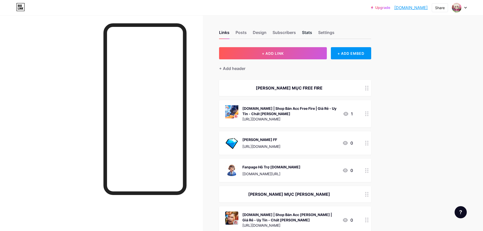
click at [312, 32] on div "Stats" at bounding box center [307, 33] width 10 height 9
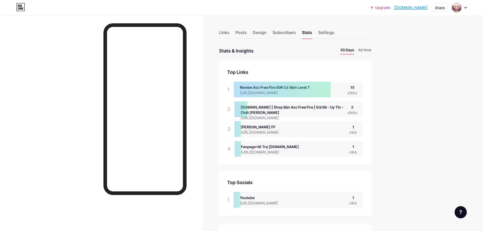
scroll to position [231, 483]
drag, startPoint x: 303, startPoint y: 93, endPoint x: 293, endPoint y: 95, distance: 9.7
click at [293, 95] on div at bounding box center [282, 90] width 97 height 16
click at [296, 93] on div at bounding box center [282, 90] width 97 height 16
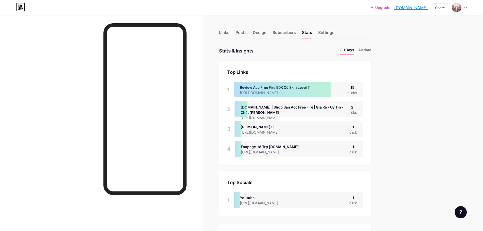
click at [296, 93] on div at bounding box center [282, 90] width 97 height 16
click at [300, 116] on div "[URL][DOMAIN_NAME]" at bounding box center [294, 117] width 107 height 5
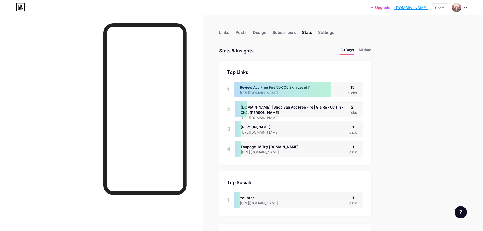
click at [299, 115] on div "[DOMAIN_NAME] | Shop Bán Acc Free Fire | Giá Rẻ - Uy Tín - Chất Lượng" at bounding box center [294, 109] width 107 height 11
click at [298, 115] on div "[DOMAIN_NAME] | Shop Bán Acc Free Fire | Giá Rẻ - Uy Tín - Chất Lượng" at bounding box center [294, 109] width 107 height 11
click at [292, 111] on div "[DOMAIN_NAME] | Shop Bán Acc Free Fire | Giá Rẻ - Uy Tín - Chất Lượng" at bounding box center [294, 109] width 107 height 11
click at [291, 111] on div "[DOMAIN_NAME] | Shop Bán Acc Free Fire | Giá Rẻ - Uy Tín - Chất Lượng" at bounding box center [294, 109] width 107 height 11
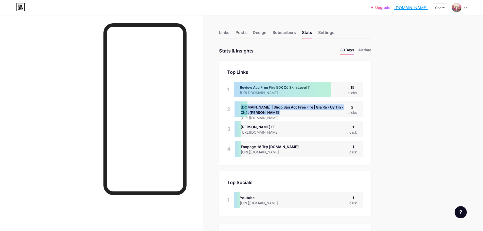
click at [291, 115] on div "[DOMAIN_NAME] | Shop Bán Acc Free Fire | Giá Rẻ - Uy Tín - Chất Lượng" at bounding box center [294, 109] width 107 height 11
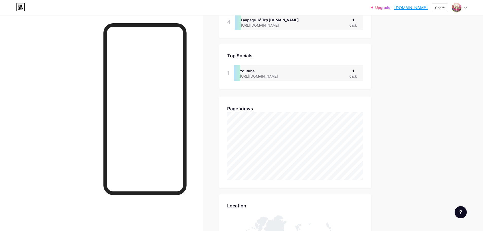
click at [376, 134] on div "Links Posts Design Subscribers Stats Settings Stats & Insights Page Stats 30 Da…" at bounding box center [196, 177] width 392 height 578
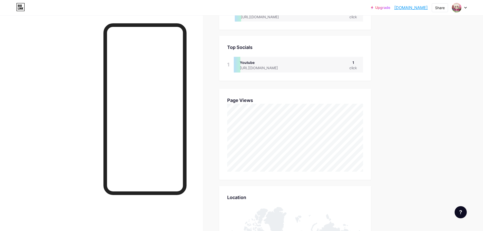
scroll to position [152, 0]
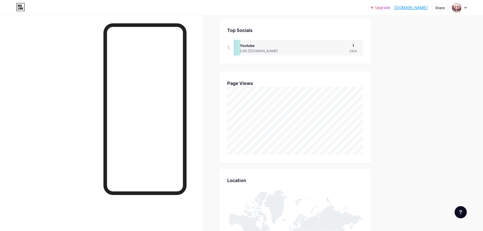
click at [428, 59] on div "Upgrade thihaogaming.bi... thihaogaming.bio.link Share Switch accounts Thi Hào …" at bounding box center [241, 144] width 483 height 593
drag, startPoint x: 440, startPoint y: 0, endPoint x: 477, endPoint y: 0, distance: 37.0
click at [469, 23] on div "Upgrade thihaogaming.bi... thihaogaming.bio.link Share Switch accounts Thi Hào …" at bounding box center [241, 144] width 483 height 593
drag, startPoint x: 477, startPoint y: 0, endPoint x: 430, endPoint y: 52, distance: 69.6
click at [433, 59] on div "Upgrade thihaogaming.bi... thihaogaming.bio.link Share Switch accounts Thi Hào …" at bounding box center [241, 144] width 483 height 593
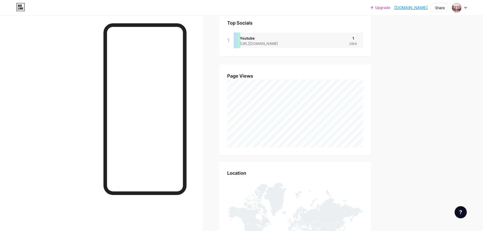
scroll to position [58, 0]
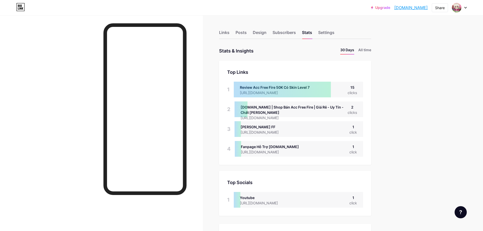
click at [224, 26] on div "Links Posts Design Subscribers Stats Settings" at bounding box center [295, 30] width 152 height 18
click at [224, 30] on div "Links" at bounding box center [224, 33] width 10 height 9
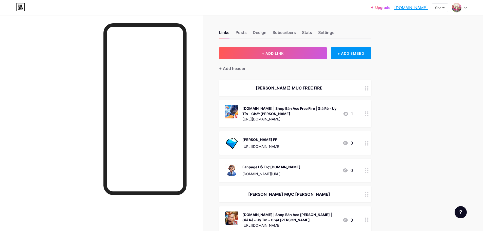
click at [324, 81] on div "DANH MỤC FREE FIRE" at bounding box center [295, 88] width 152 height 16
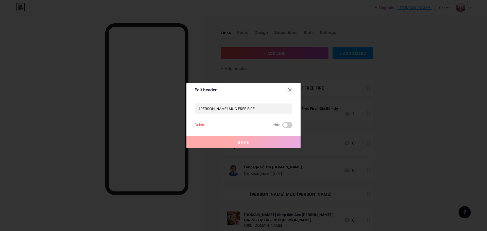
click at [293, 90] on div at bounding box center [289, 89] width 9 height 9
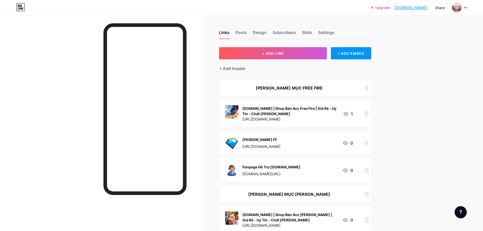
drag, startPoint x: 257, startPoint y: 58, endPoint x: 265, endPoint y: 65, distance: 11.1
click at [265, 65] on div "+ ADD LINK + ADD EMBED + Add header DANH MỤC FREE FIRE SHOPHAOQUANG.COM | Shop …" at bounding box center [295, 192] width 152 height 290
click at [320, 53] on button "+ ADD LINK" at bounding box center [273, 53] width 108 height 12
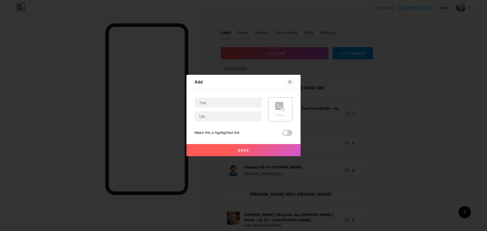
click at [293, 84] on div at bounding box center [289, 81] width 9 height 9
